Goal: Task Accomplishment & Management: Manage account settings

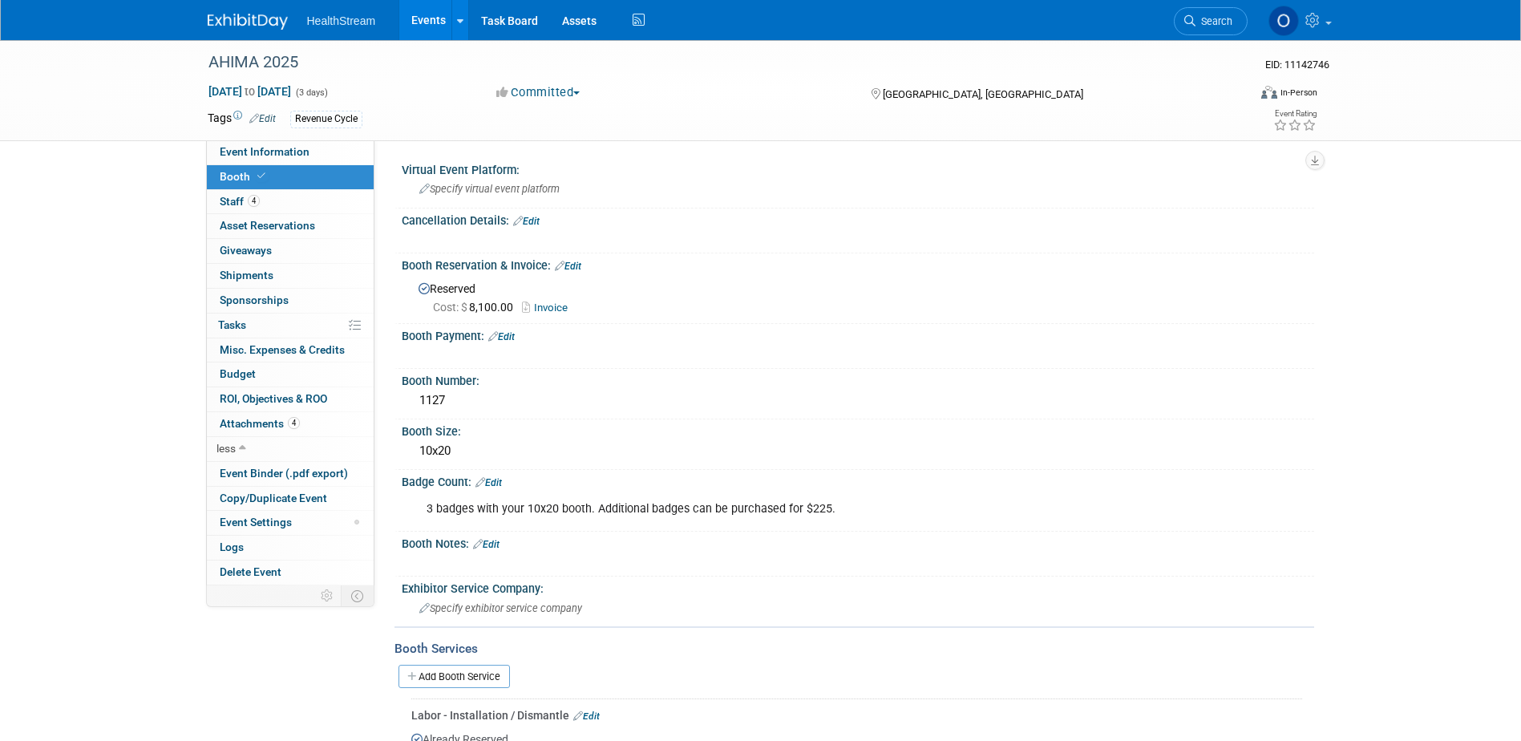
click at [418, 21] on link "Events" at bounding box center [428, 20] width 59 height 40
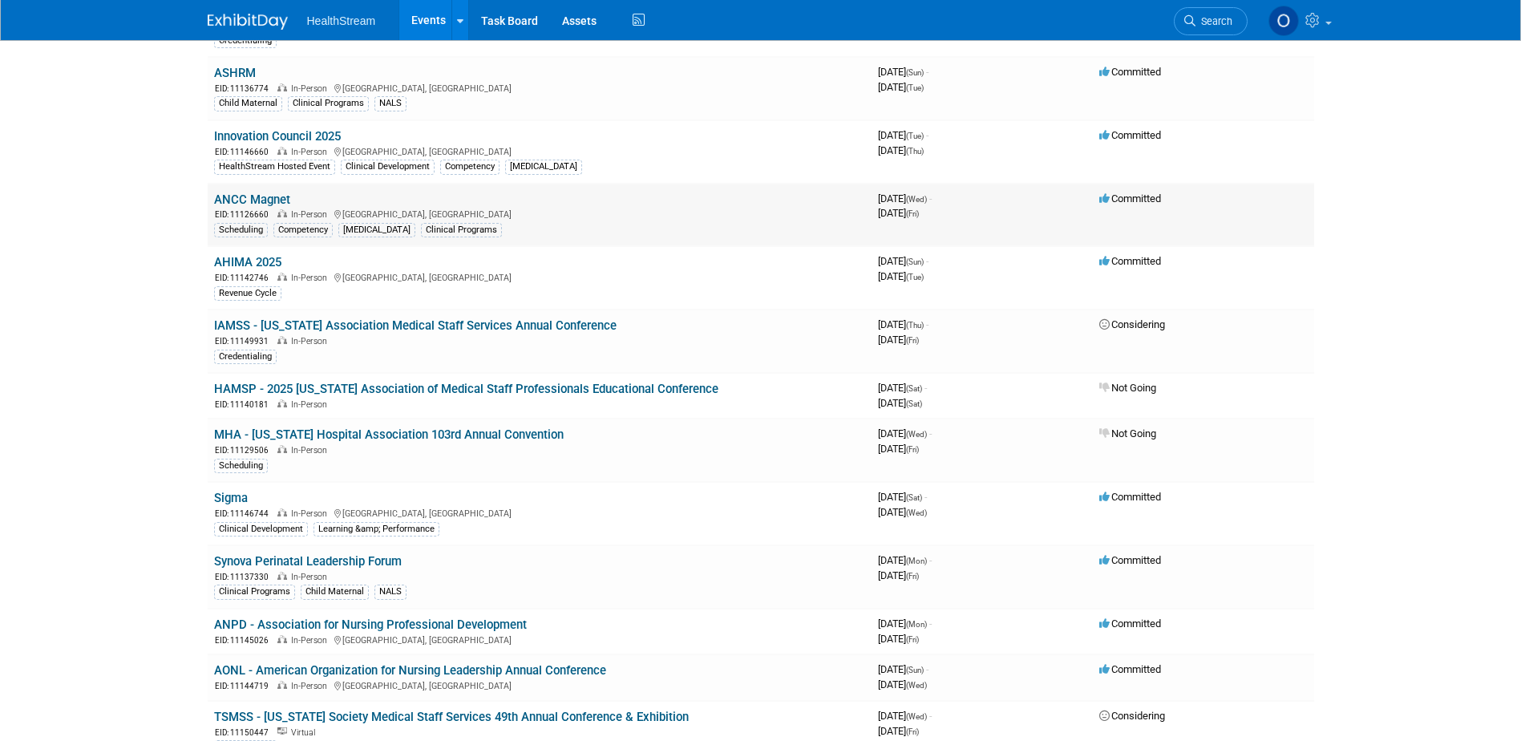
scroll to position [401, 0]
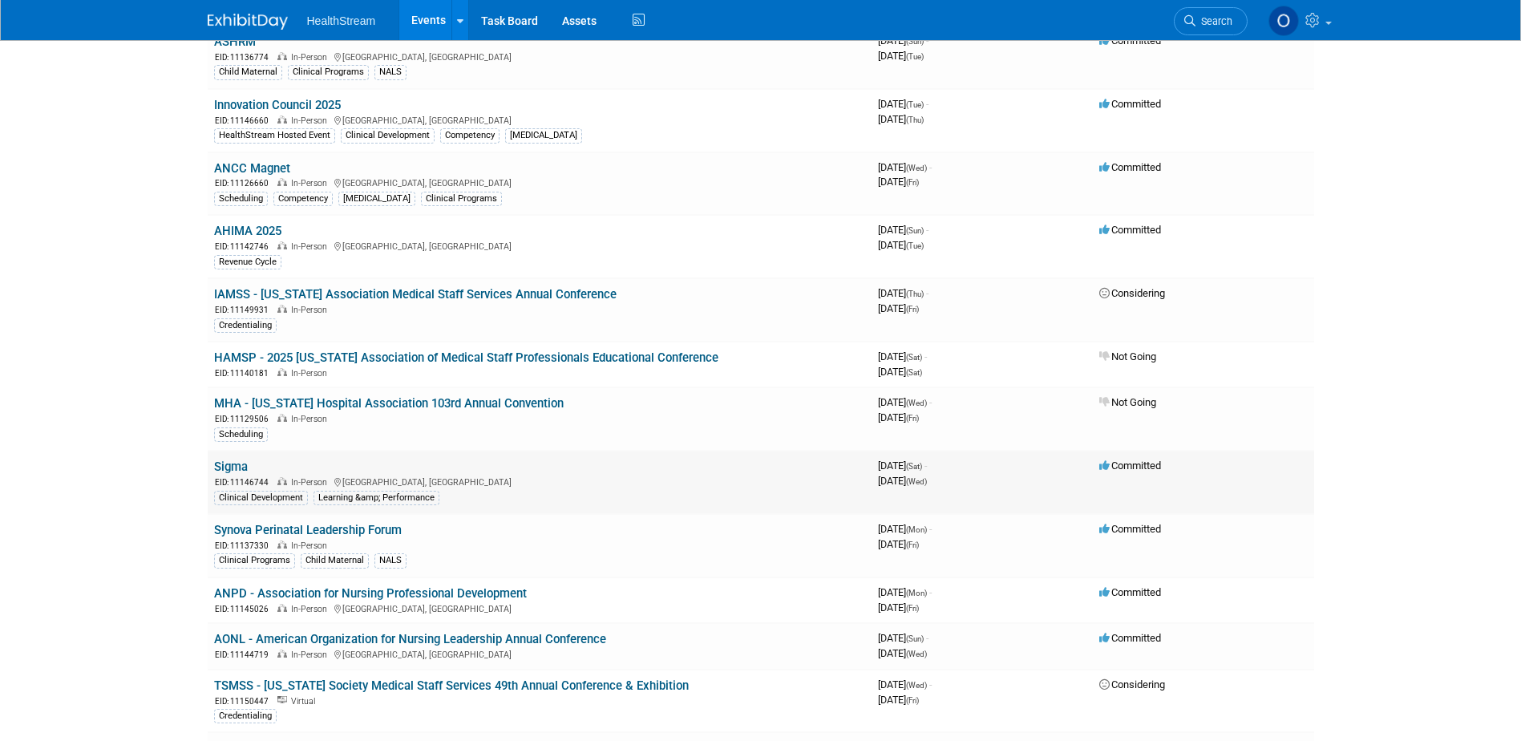
click at [222, 462] on link "Sigma" at bounding box center [231, 466] width 34 height 14
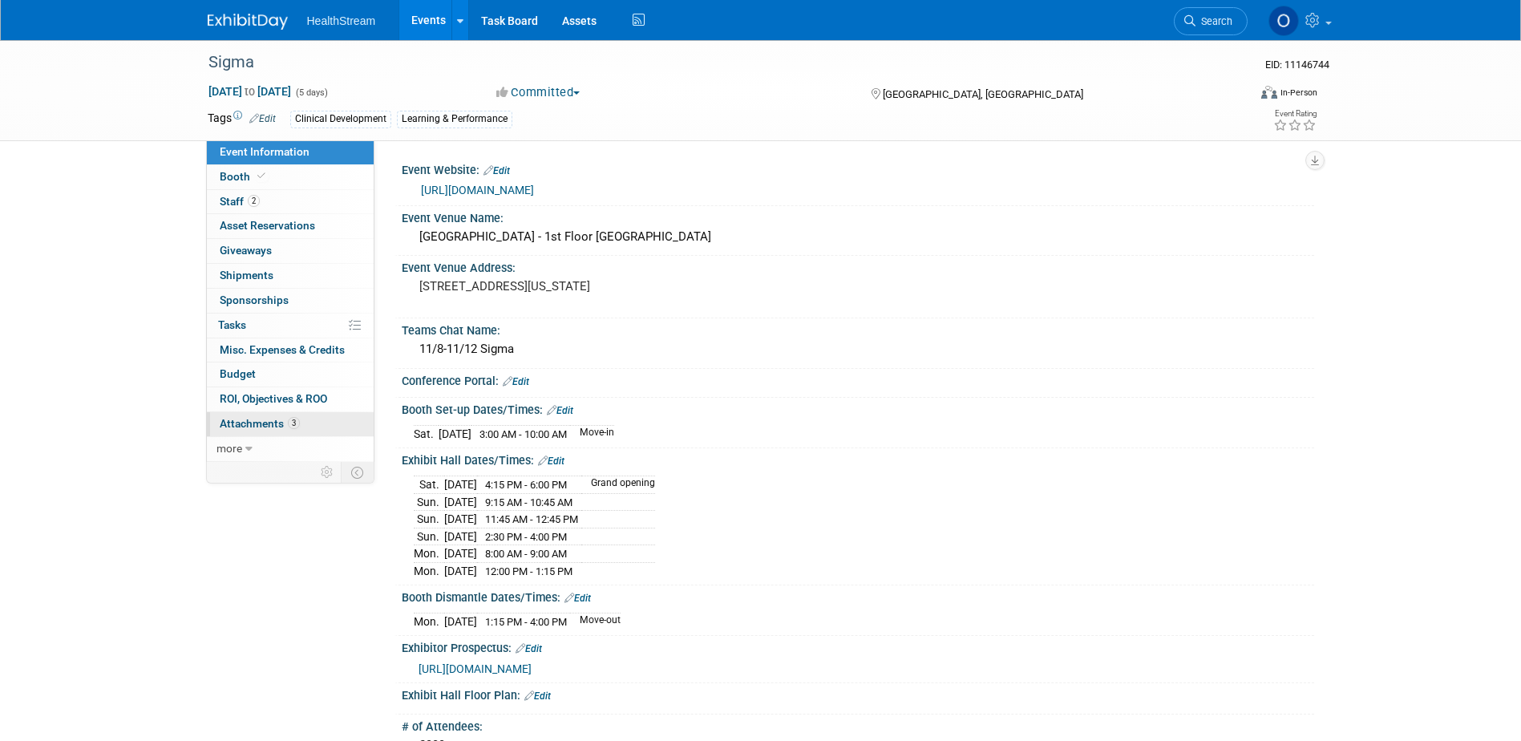
click at [220, 427] on span "Attachments 3" at bounding box center [260, 423] width 80 height 13
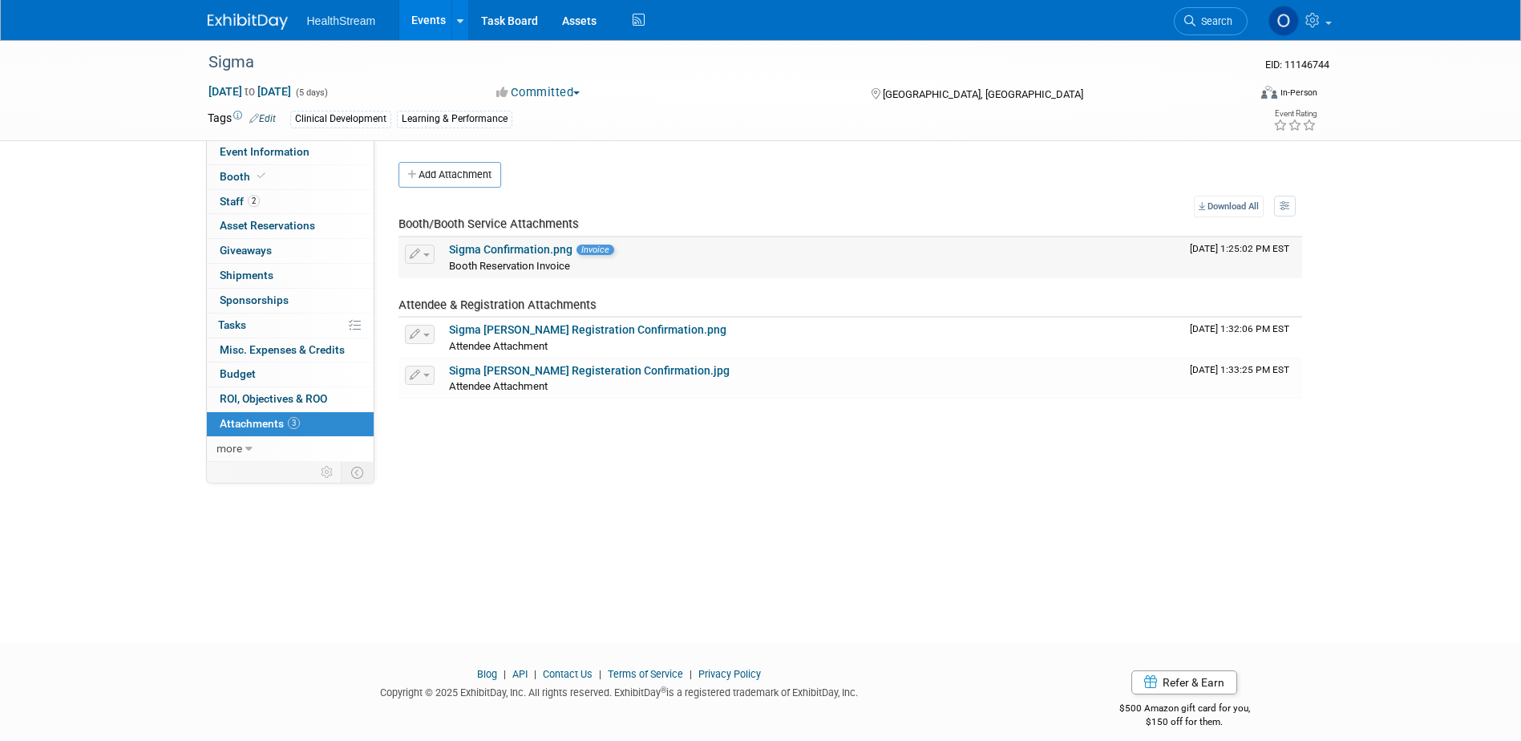
click at [515, 253] on link "Sigma Confirmation.png" at bounding box center [510, 249] width 123 height 13
click at [455, 168] on button "Add Attachment" at bounding box center [449, 175] width 103 height 26
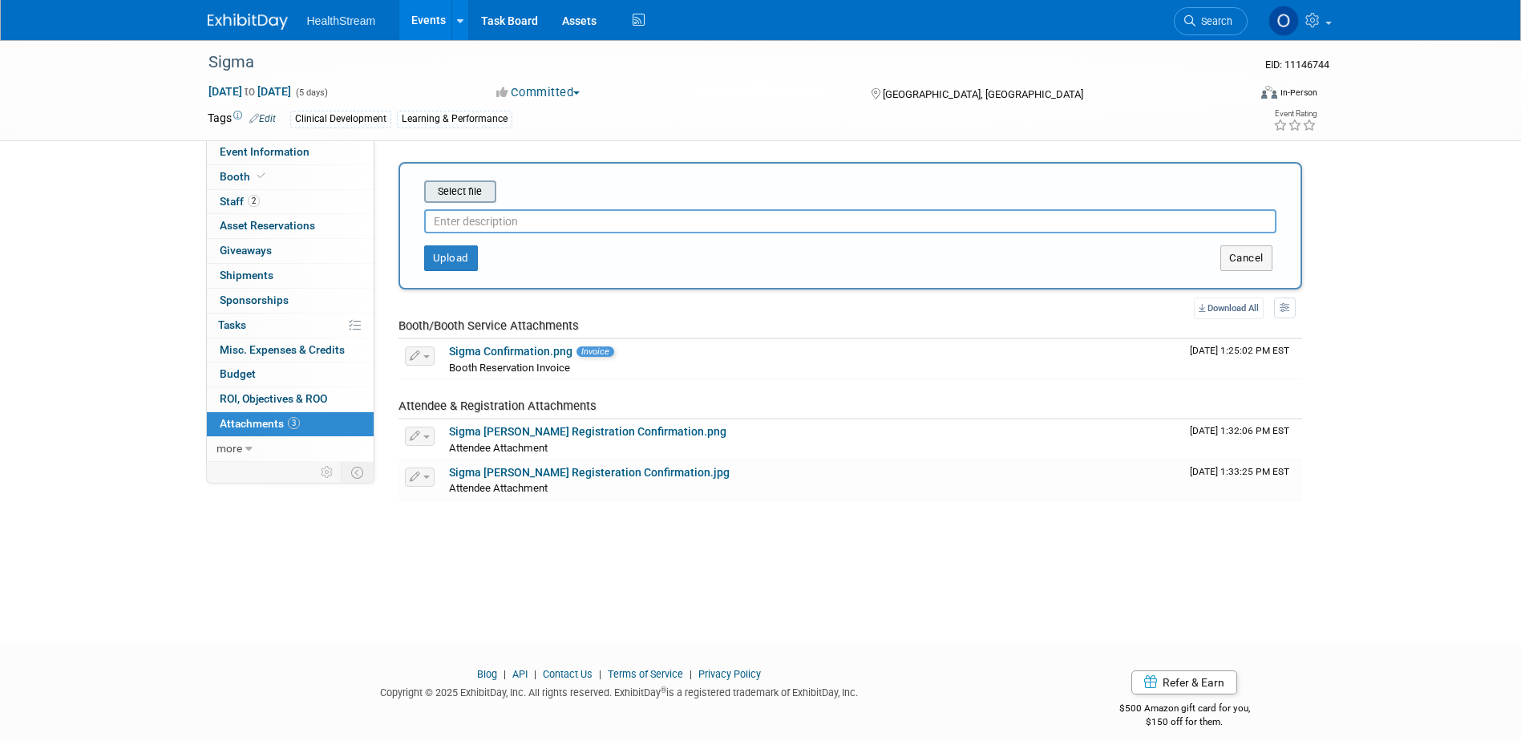
click at [468, 201] on div "Select file" at bounding box center [460, 191] width 72 height 22
click at [466, 192] on input "file" at bounding box center [399, 191] width 191 height 19
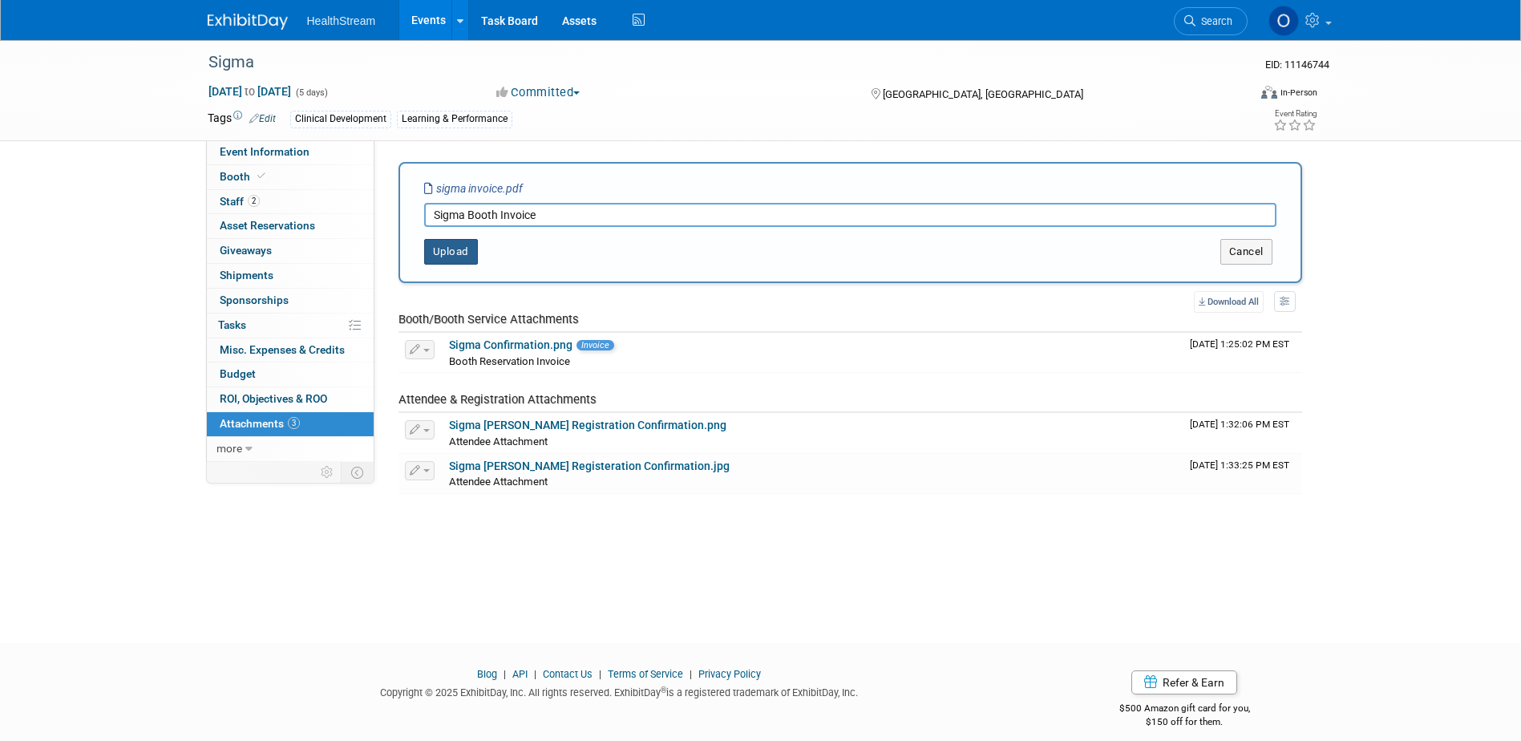
type input "Sigma Booth Invoice"
click at [459, 255] on button "Upload" at bounding box center [451, 252] width 54 height 26
